Goal: Communication & Community: Share content

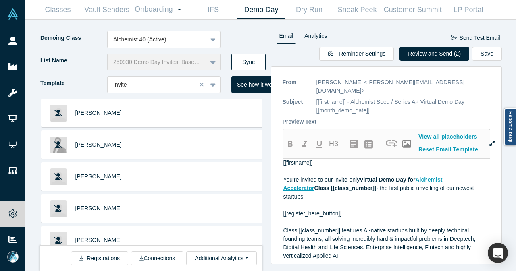
click at [257, 62] on button "Sync" at bounding box center [248, 62] width 34 height 17
click at [421, 54] on button "Review and Send (3)" at bounding box center [435, 54] width 70 height 14
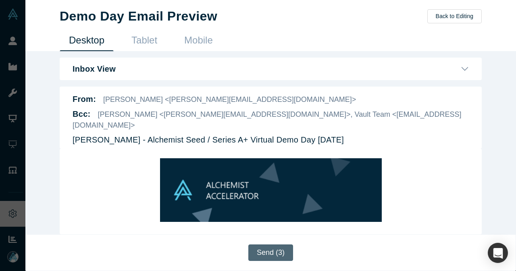
click at [268, 256] on button "Send (3)" at bounding box center [270, 253] width 45 height 17
